Goal: Task Accomplishment & Management: Complete application form

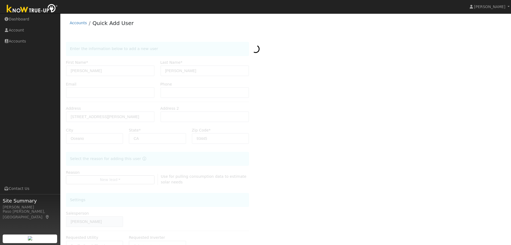
scroll to position [103, 0]
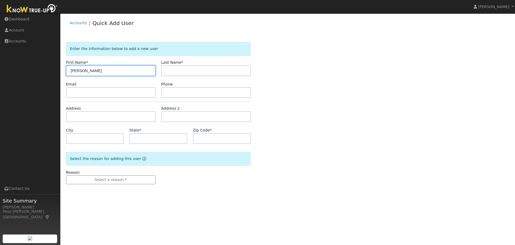
type input "[PERSON_NAME]"
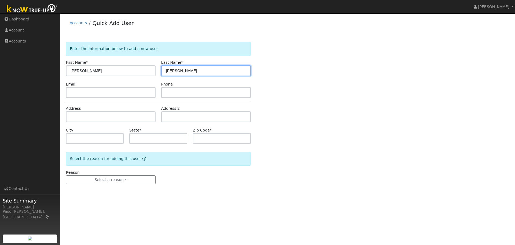
type input "[PERSON_NAME]"
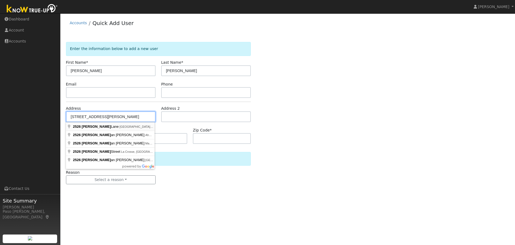
type input "[STREET_ADDRESS][PERSON_NAME]"
type input "Oceano"
type input "CA"
type input "93445"
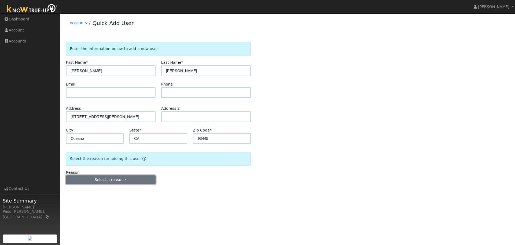
click at [112, 178] on button "Select a reason" at bounding box center [111, 179] width 90 height 9
click at [86, 192] on link "New lead" at bounding box center [95, 191] width 59 height 8
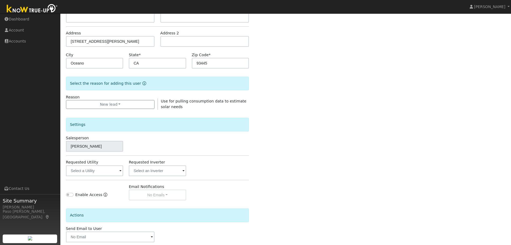
scroll to position [76, 0]
click at [118, 163] on div "Requested Utility" at bounding box center [94, 167] width 63 height 16
click at [113, 170] on input "text" at bounding box center [94, 170] width 57 height 11
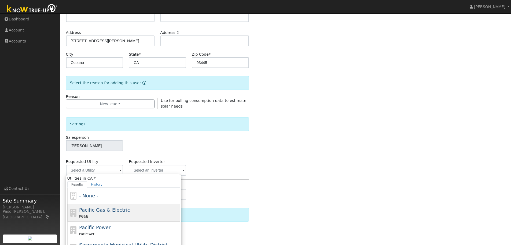
click at [82, 213] on div "PG&E" at bounding box center [129, 216] width 100 height 6
type input "Pacific Gas & Electric"
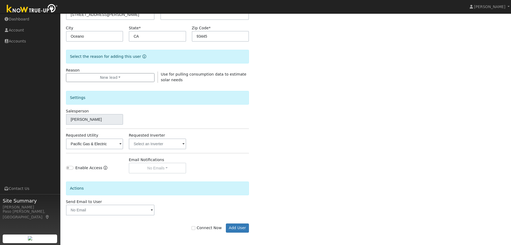
scroll to position [103, 0]
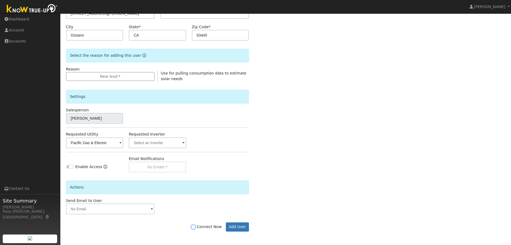
click at [195, 227] on input "Connect Now" at bounding box center [194, 227] width 4 height 4
checkbox input "true"
click at [239, 227] on button "Add User" at bounding box center [237, 226] width 23 height 9
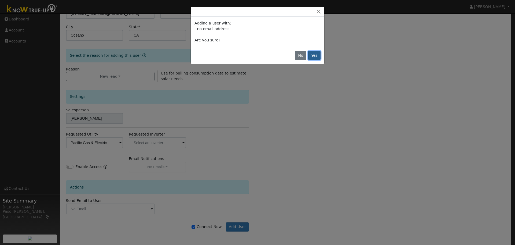
click at [313, 57] on button "Yes" at bounding box center [314, 55] width 12 height 9
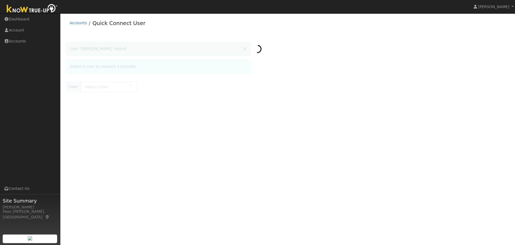
type input "[PERSON_NAME]"
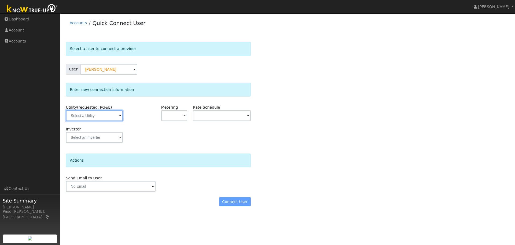
click at [111, 113] on input "text" at bounding box center [94, 115] width 57 height 11
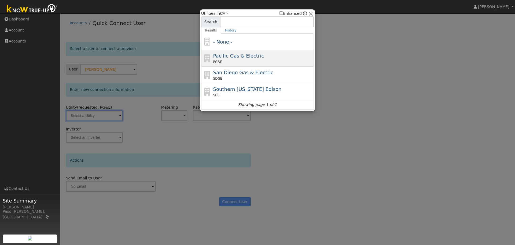
click at [238, 61] on div "PG&E" at bounding box center [263, 61] width 100 height 5
type input "PG&E"
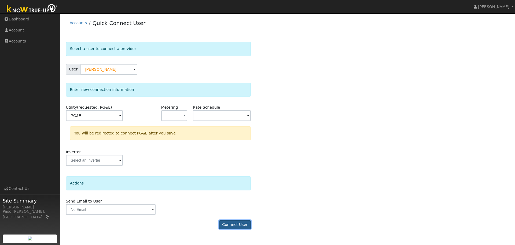
click at [229, 225] on button "Connect User" at bounding box center [235, 224] width 32 height 9
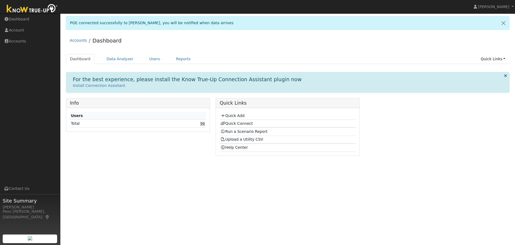
click at [202, 124] on link "96" at bounding box center [202, 123] width 5 height 4
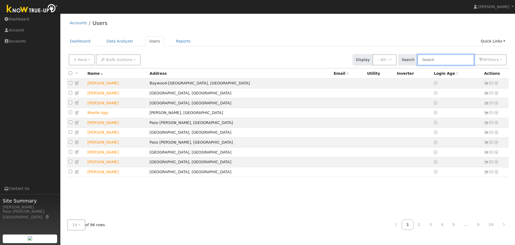
click at [457, 58] on input "text" at bounding box center [446, 59] width 57 height 11
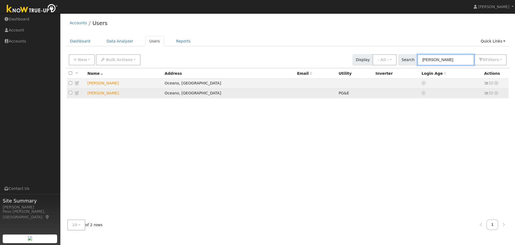
type input "andrea"
click at [497, 93] on icon at bounding box center [496, 93] width 5 height 4
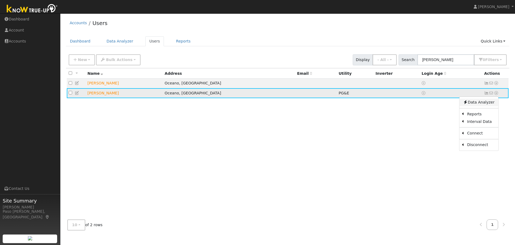
click at [481, 103] on link "Data Analyzer" at bounding box center [479, 103] width 39 height 8
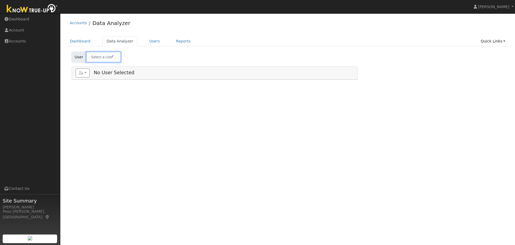
type input "[PERSON_NAME]"
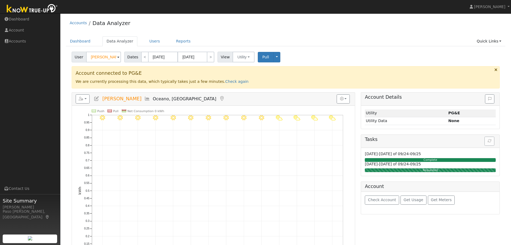
click at [491, 143] on div "Tasks" at bounding box center [430, 140] width 138 height 13
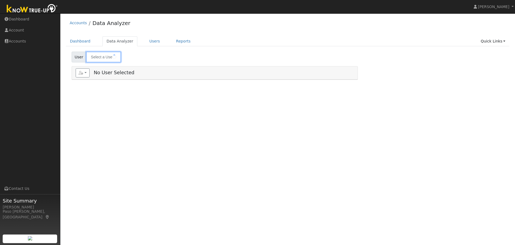
type input "[PERSON_NAME]"
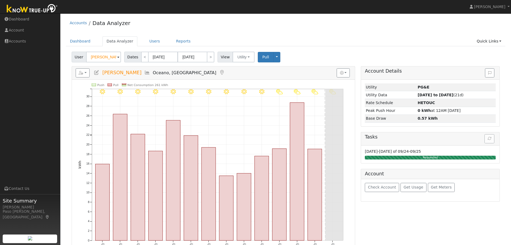
click at [489, 140] on h5 "Tasks" at bounding box center [430, 137] width 131 height 6
click at [420, 156] on div "Requested" at bounding box center [430, 157] width 131 height 4
click at [87, 71] on button "button" at bounding box center [83, 72] width 14 height 9
click at [428, 174] on div "Account" at bounding box center [430, 174] width 138 height 10
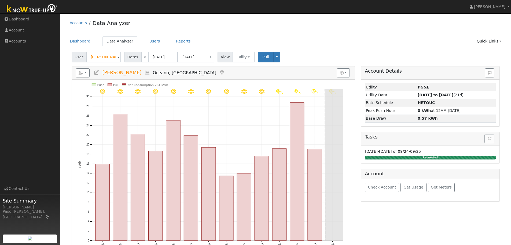
click at [493, 135] on h5 "Tasks" at bounding box center [430, 137] width 131 height 6
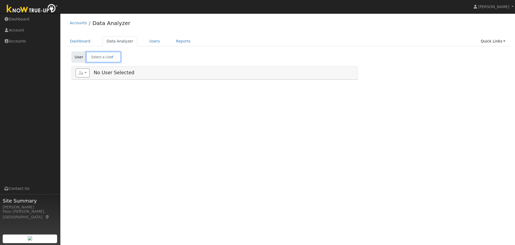
type input "[PERSON_NAME]"
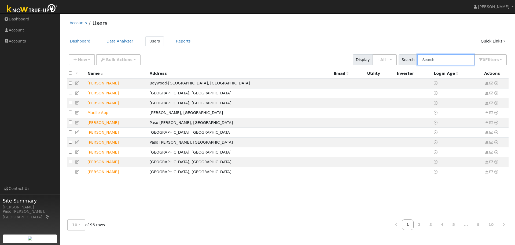
click at [432, 64] on input "text" at bounding box center [446, 59] width 57 height 11
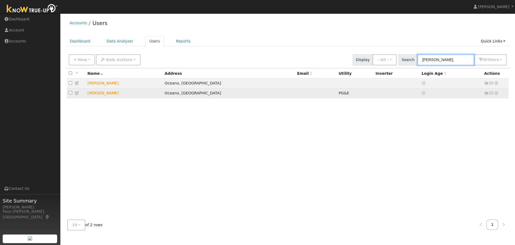
type input "andrea"
click at [500, 95] on td "No email address Send Email... Data Analyzer Reports Scenario Health Check Ener…" at bounding box center [496, 93] width 27 height 10
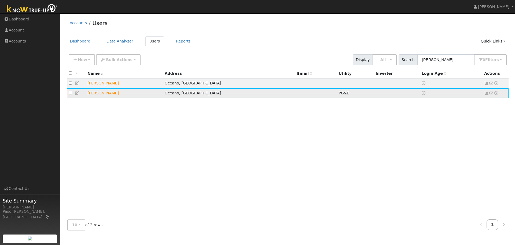
click at [498, 94] on icon at bounding box center [496, 93] width 5 height 4
click at [479, 102] on link "Data Analyzer" at bounding box center [479, 103] width 39 height 8
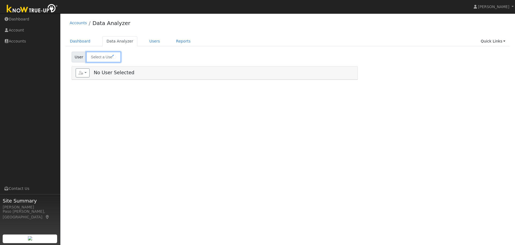
type input "[PERSON_NAME]"
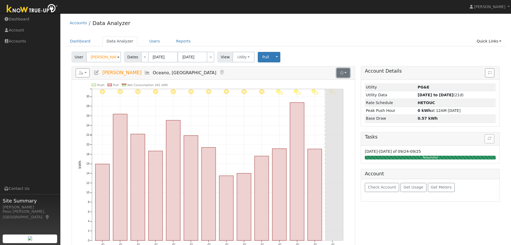
click at [348, 75] on button "button" at bounding box center [343, 72] width 13 height 9
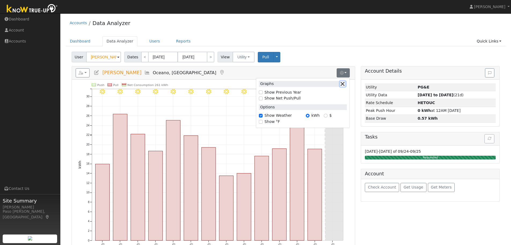
click at [344, 84] on button "button" at bounding box center [343, 84] width 6 height 6
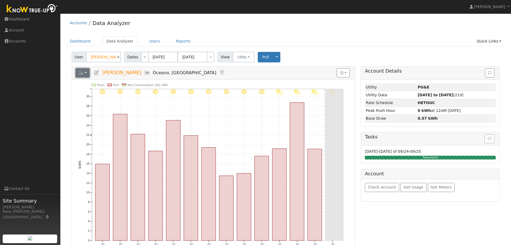
click at [85, 73] on button "button" at bounding box center [83, 72] width 14 height 9
click at [501, 42] on link "Quick Links" at bounding box center [489, 41] width 33 height 10
click at [412, 49] on div "Dashboard Data Analyzer Users Reports Quick Links Quick Add Quick Connect Run a…" at bounding box center [286, 43] width 440 height 15
click at [344, 72] on icon "button" at bounding box center [342, 73] width 4 height 4
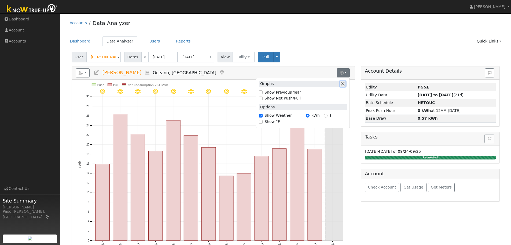
click at [344, 81] on button "button" at bounding box center [343, 84] width 6 height 6
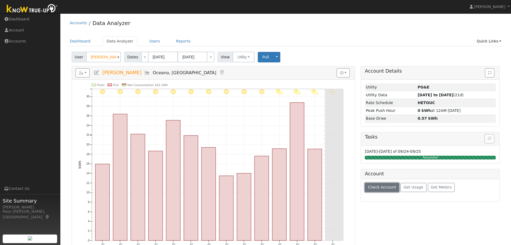
click at [382, 188] on span "Check Account" at bounding box center [382, 187] width 28 height 4
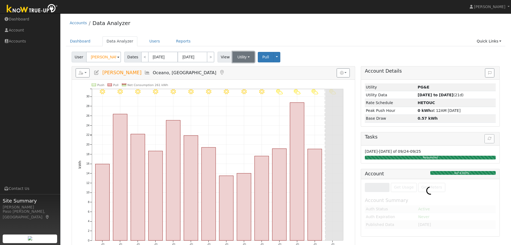
click at [245, 59] on button "Utility" at bounding box center [244, 57] width 22 height 11
click at [241, 68] on link "Utility" at bounding box center [250, 69] width 37 height 8
click at [274, 59] on button "Toggle Dropdown" at bounding box center [277, 57] width 7 height 10
click at [282, 102] on link "Disconnect Utility" at bounding box center [293, 100] width 41 height 8
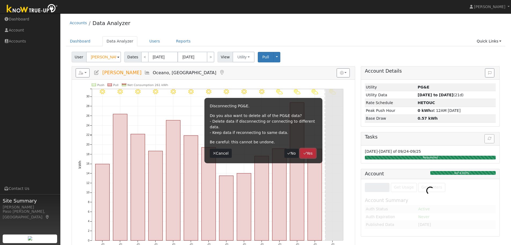
click at [305, 151] on button "Yes" at bounding box center [308, 152] width 16 height 9
click at [309, 149] on button "Yes" at bounding box center [308, 152] width 16 height 9
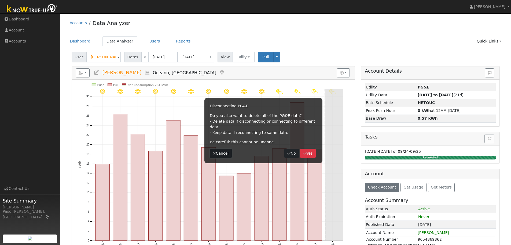
click at [222, 148] on button "Cancel" at bounding box center [221, 152] width 22 height 9
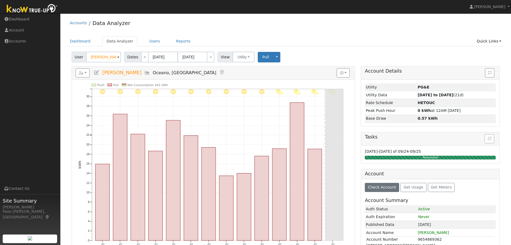
click at [488, 139] on h5 "Tasks" at bounding box center [430, 137] width 131 height 6
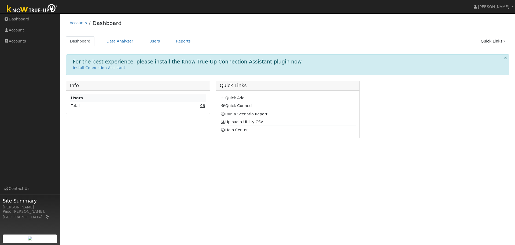
click at [205, 107] on link "96" at bounding box center [202, 105] width 5 height 4
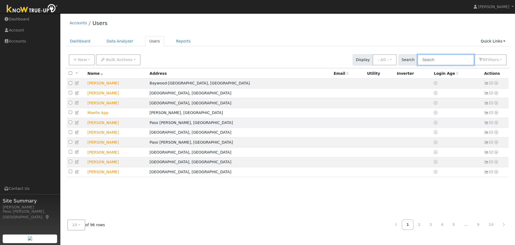
click at [436, 63] on input "text" at bounding box center [446, 59] width 57 height 11
click at [437, 62] on input "text" at bounding box center [446, 59] width 57 height 11
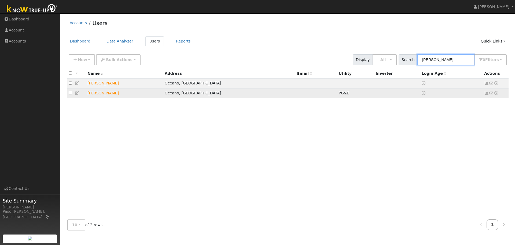
type input "[PERSON_NAME]"
click at [498, 94] on icon at bounding box center [496, 93] width 5 height 4
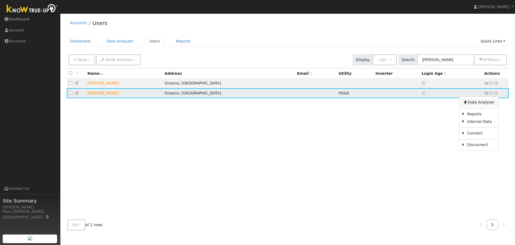
click at [484, 105] on link "Data Analyzer" at bounding box center [479, 103] width 39 height 8
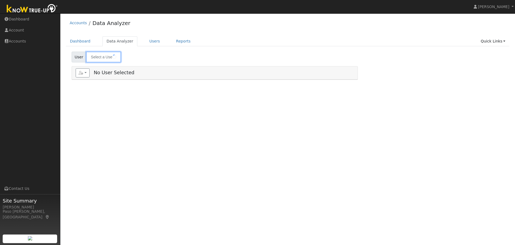
type input "[PERSON_NAME]"
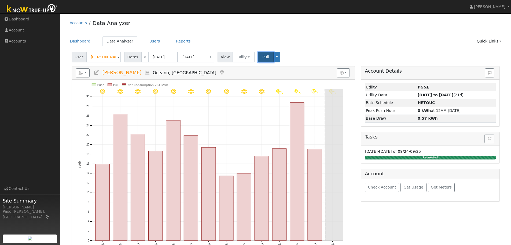
click at [268, 56] on button "Pull" at bounding box center [266, 57] width 16 height 10
click at [274, 57] on button "Toggle Dropdown" at bounding box center [277, 57] width 7 height 10
click at [289, 102] on link "Disconnect Utility" at bounding box center [293, 100] width 41 height 8
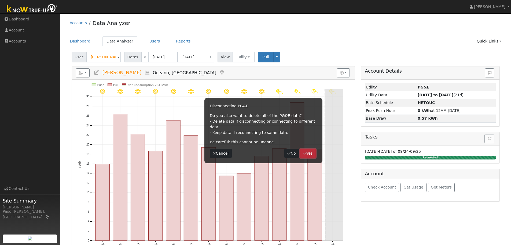
click at [312, 149] on button "Yes" at bounding box center [308, 152] width 16 height 9
click at [324, 41] on ul "Dashboard Data Analyzer Users Reports Quick Links Quick Add Quick Connect Run a…" at bounding box center [286, 41] width 440 height 10
